Goal: Task Accomplishment & Management: Complete application form

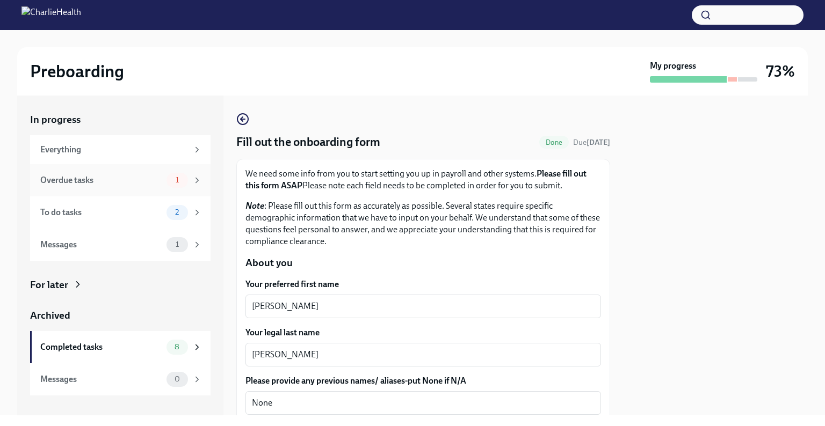
click at [113, 187] on div "Overdue tasks 1" at bounding box center [121, 180] width 162 height 15
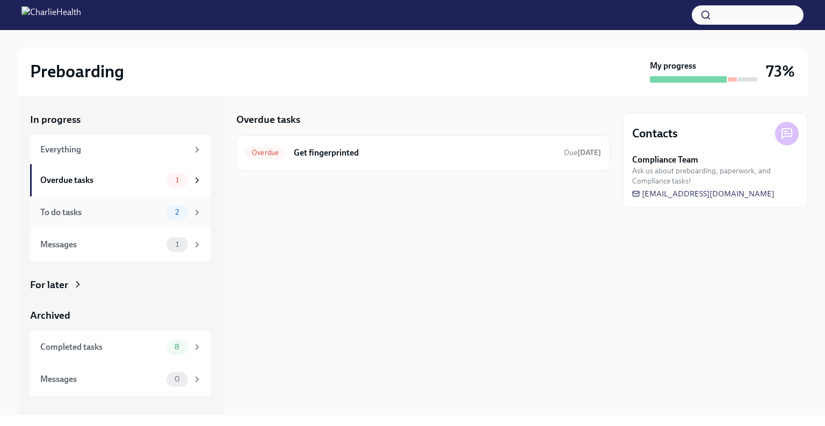
click at [123, 213] on div "To do tasks" at bounding box center [101, 213] width 122 height 12
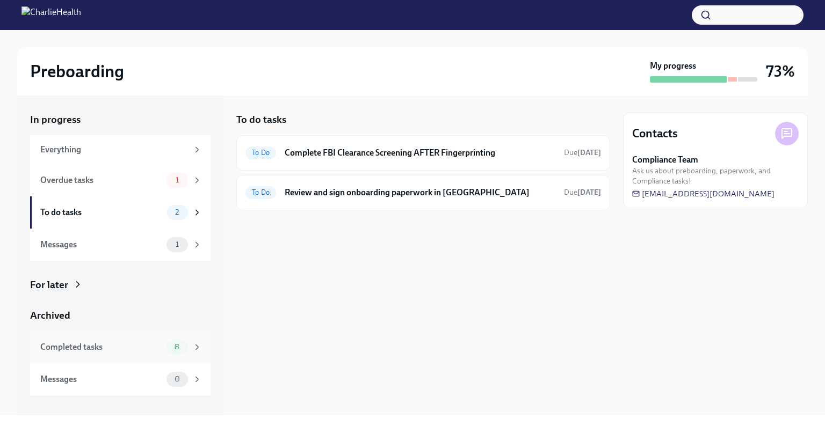
click at [144, 340] on div "Completed tasks 8" at bounding box center [121, 347] width 162 height 15
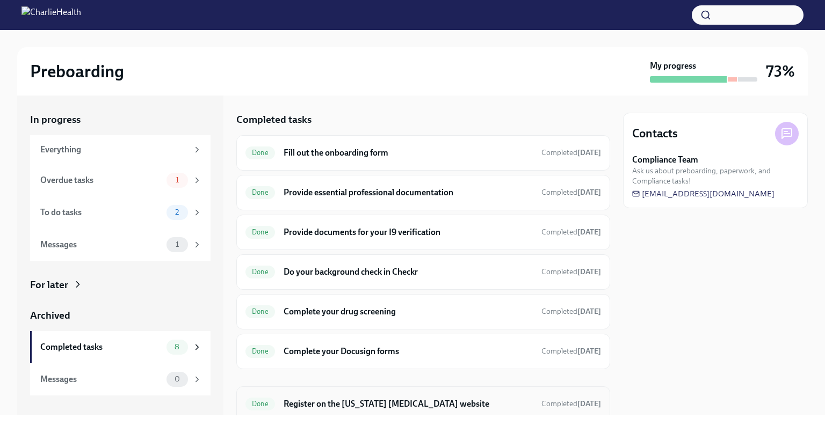
click at [363, 401] on h6 "Register on the [US_STATE] [MEDICAL_DATA] website" at bounding box center [408, 404] width 249 height 12
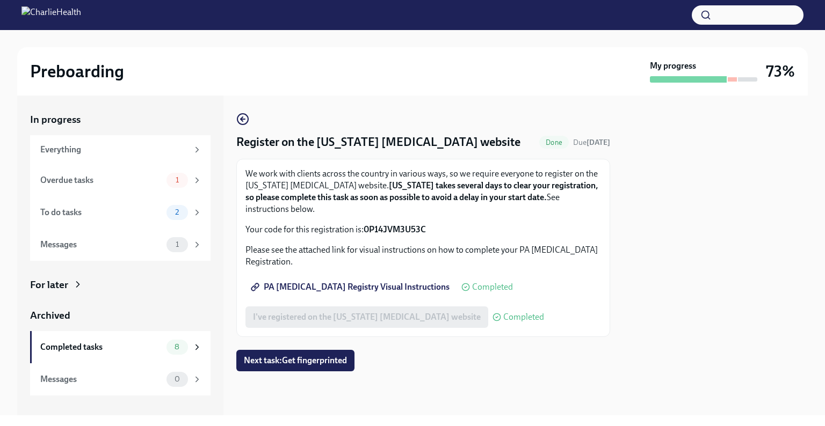
click at [322, 286] on span "PA [MEDICAL_DATA] Registry Visual Instructions" at bounding box center [351, 287] width 197 height 11
click at [113, 213] on div "To do tasks" at bounding box center [101, 213] width 122 height 12
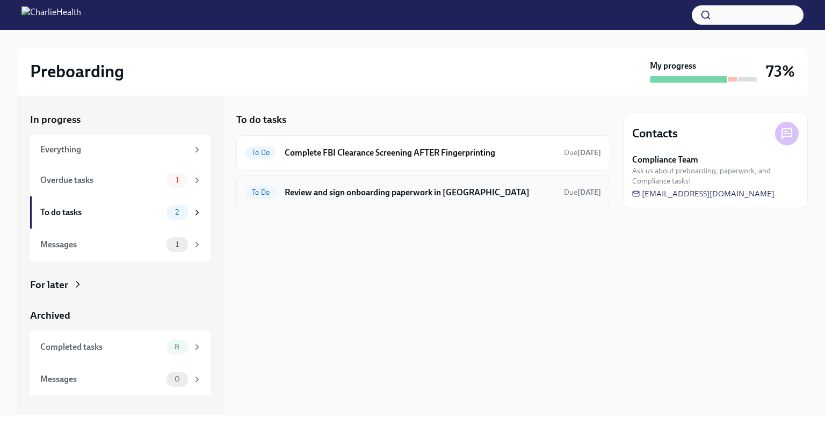
click at [297, 192] on h6 "Review and sign onboarding paperwork in [GEOGRAPHIC_DATA]" at bounding box center [420, 193] width 271 height 12
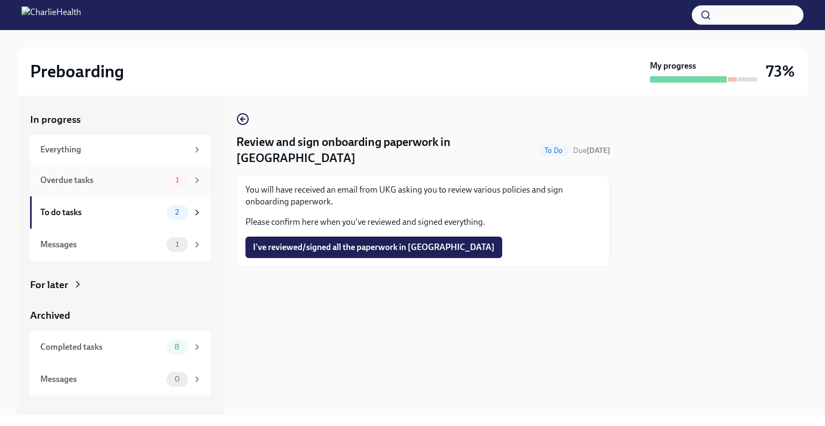
click at [101, 185] on div "Overdue tasks" at bounding box center [101, 181] width 122 height 12
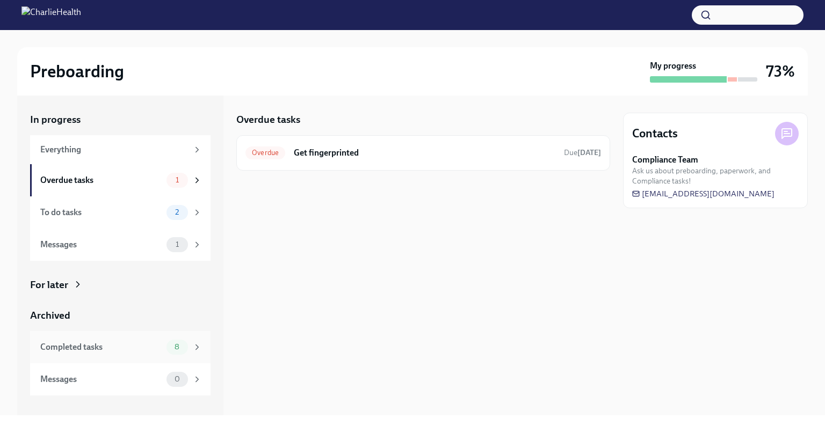
click at [120, 338] on div "Completed tasks 8" at bounding box center [120, 347] width 180 height 32
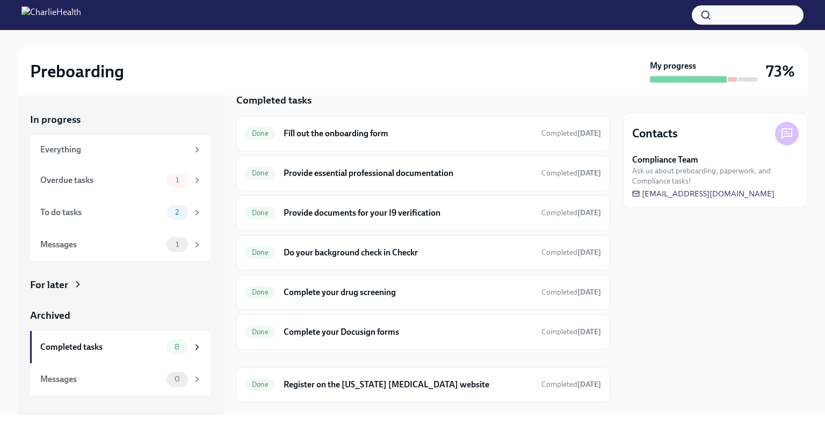
scroll to position [19, 0]
